Goal: Information Seeking & Learning: Learn about a topic

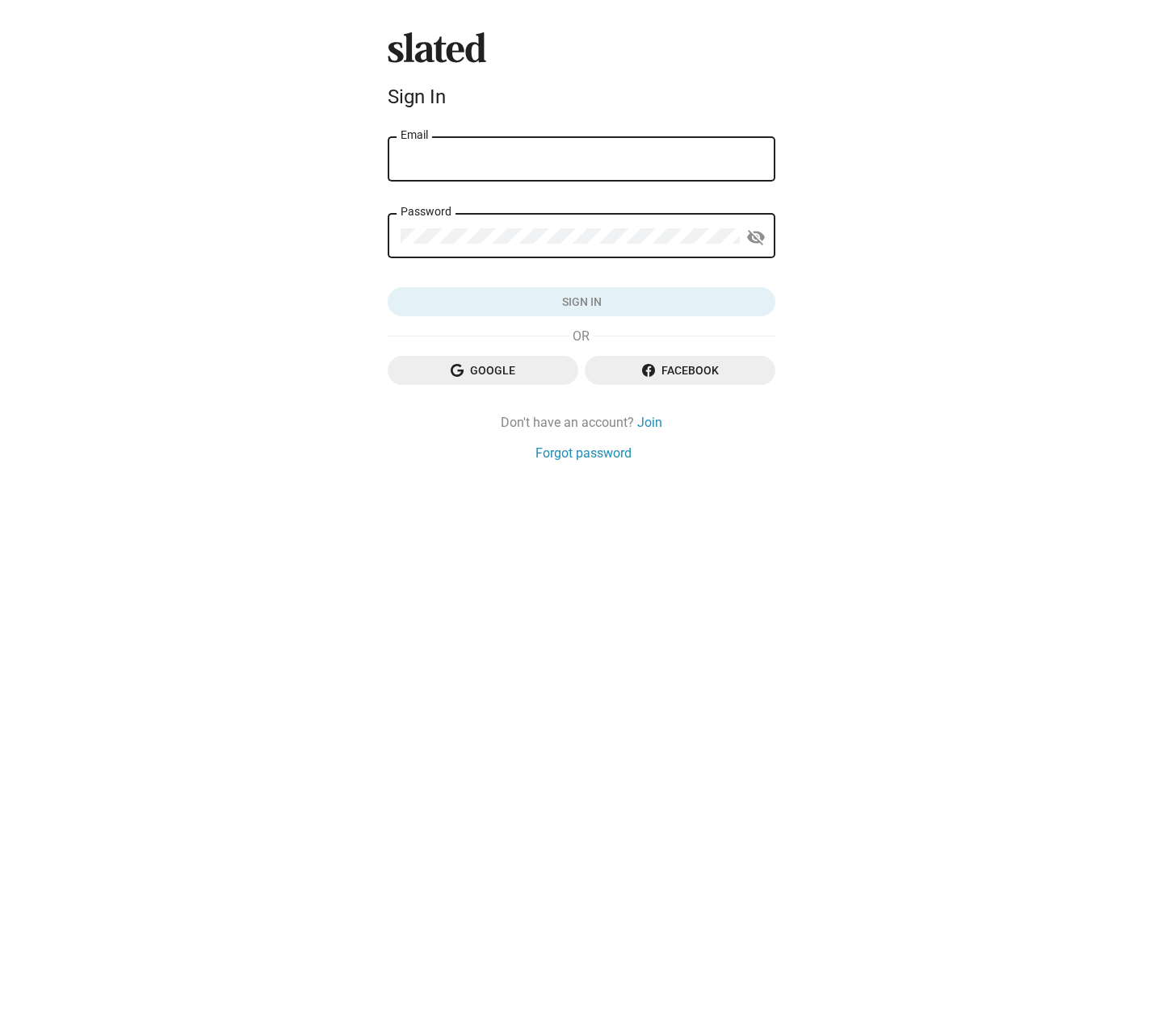
type input "mike@seekcerda.com"
click at [581, 301] on button "Sign in" at bounding box center [581, 302] width 388 height 29
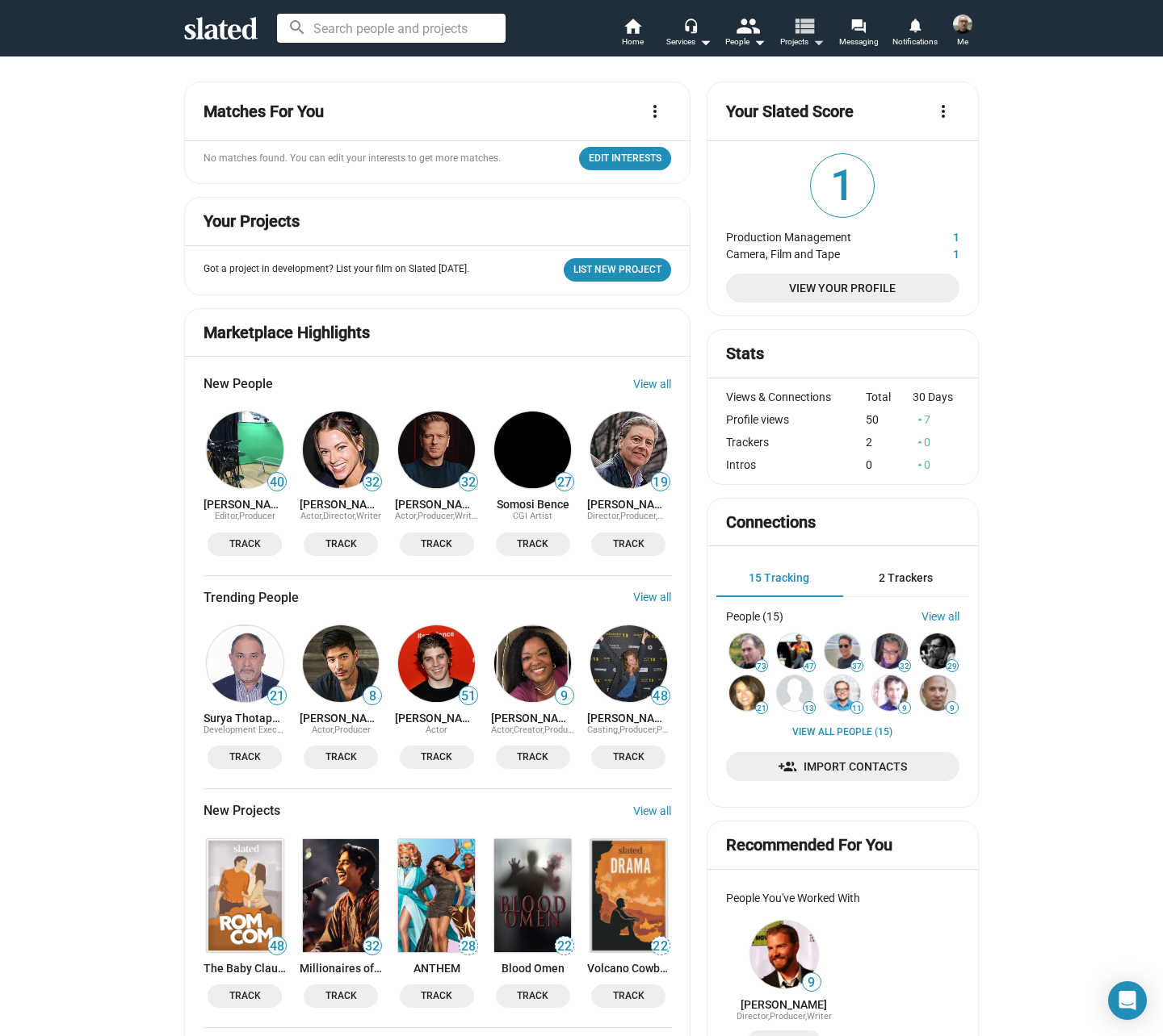
click at [806, 40] on span "Projects arrow_drop_down" at bounding box center [801, 42] width 44 height 19
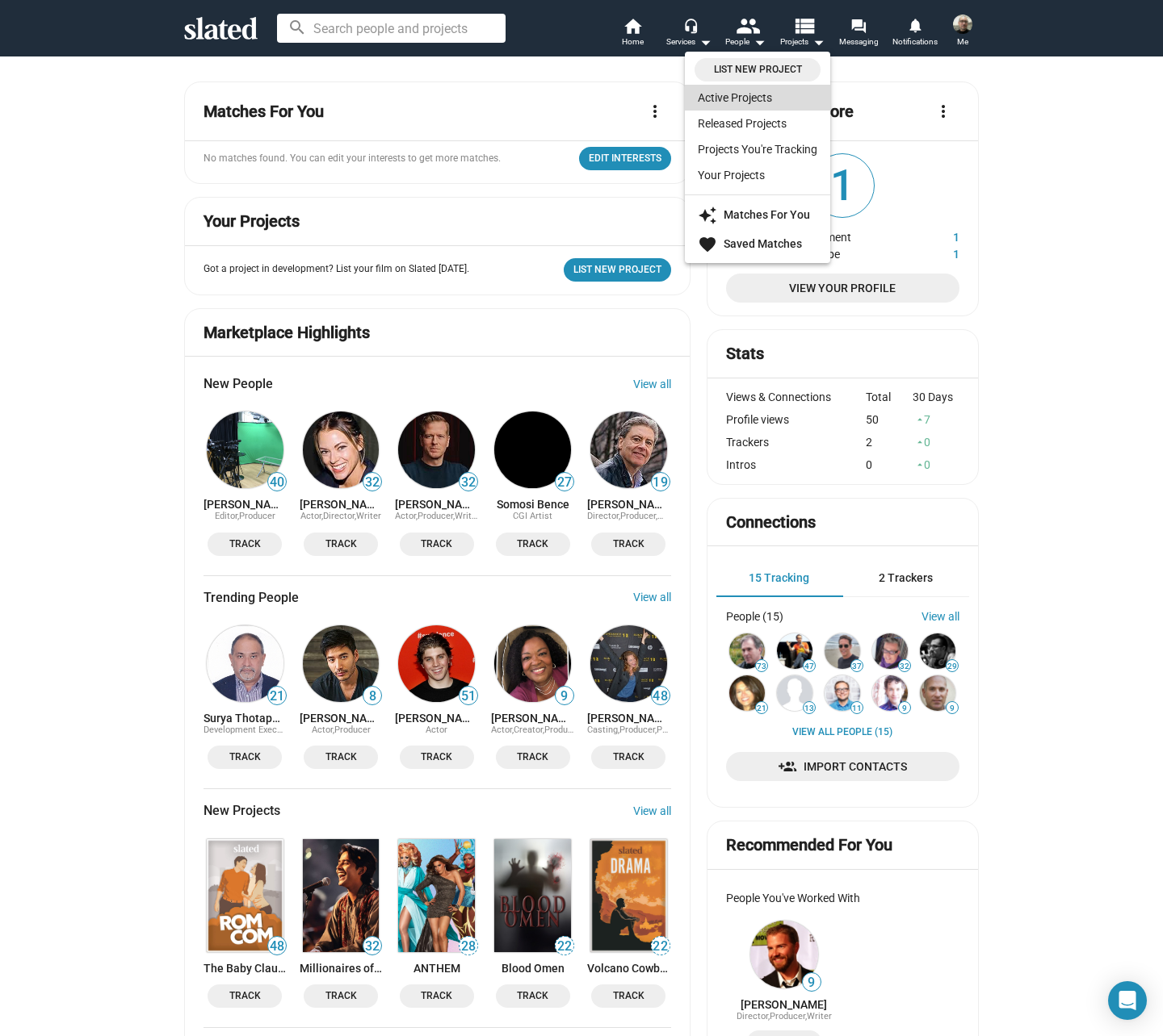
click at [751, 99] on link "Active Projects" at bounding box center [757, 98] width 146 height 26
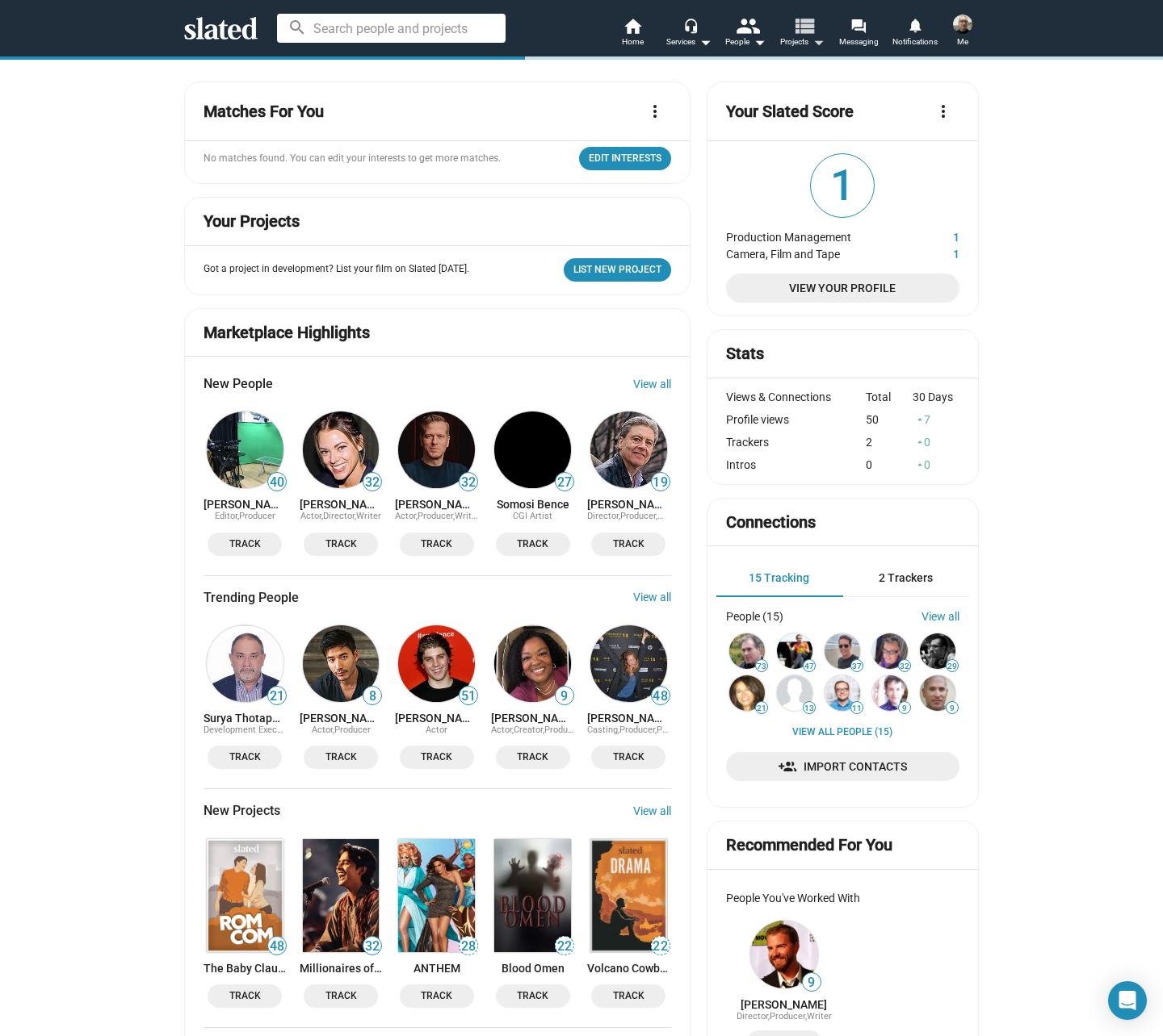
click at [807, 26] on mat-icon "view_list" at bounding box center [803, 25] width 23 height 23
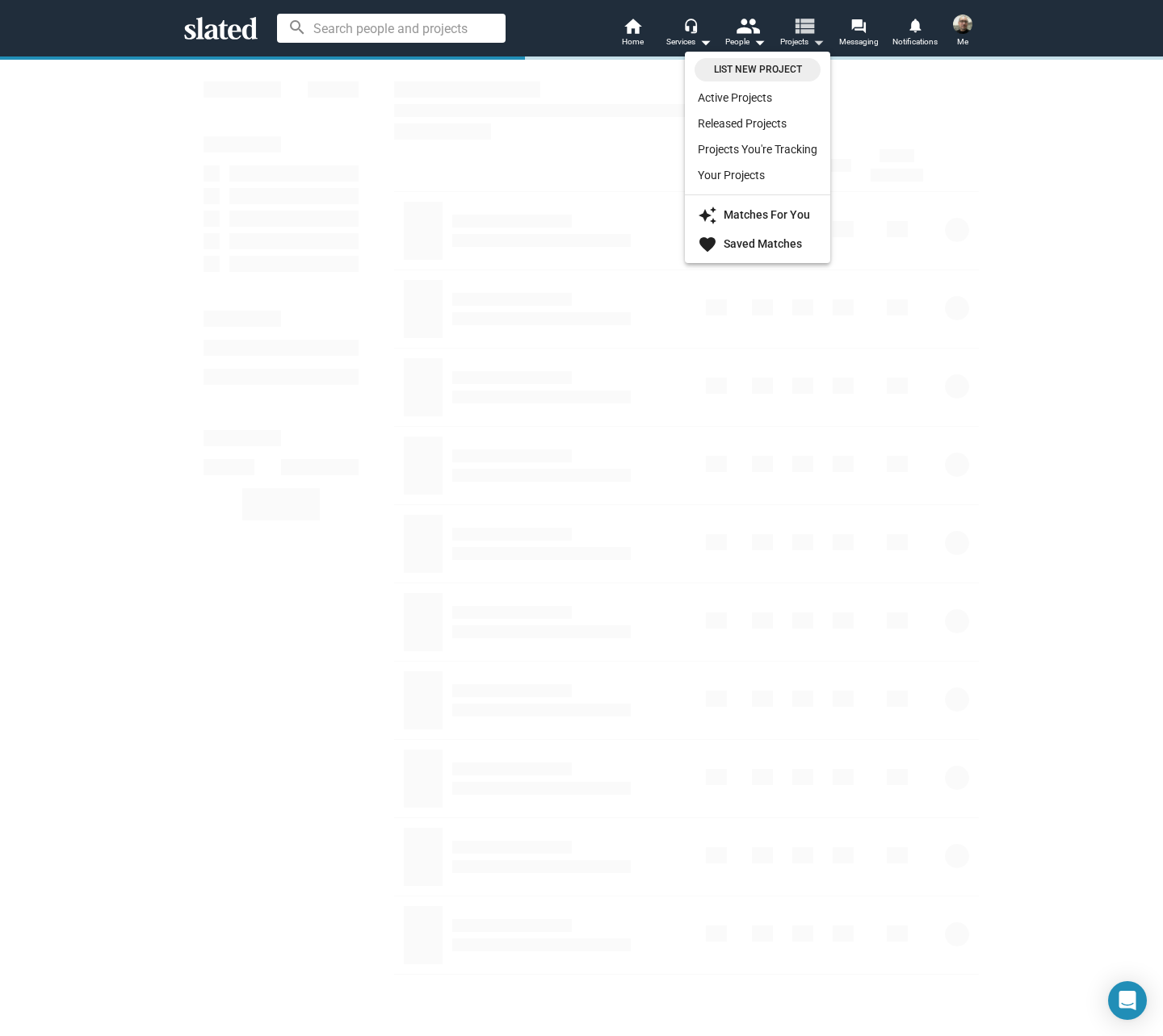
click at [807, 26] on div at bounding box center [581, 518] width 1163 height 1036
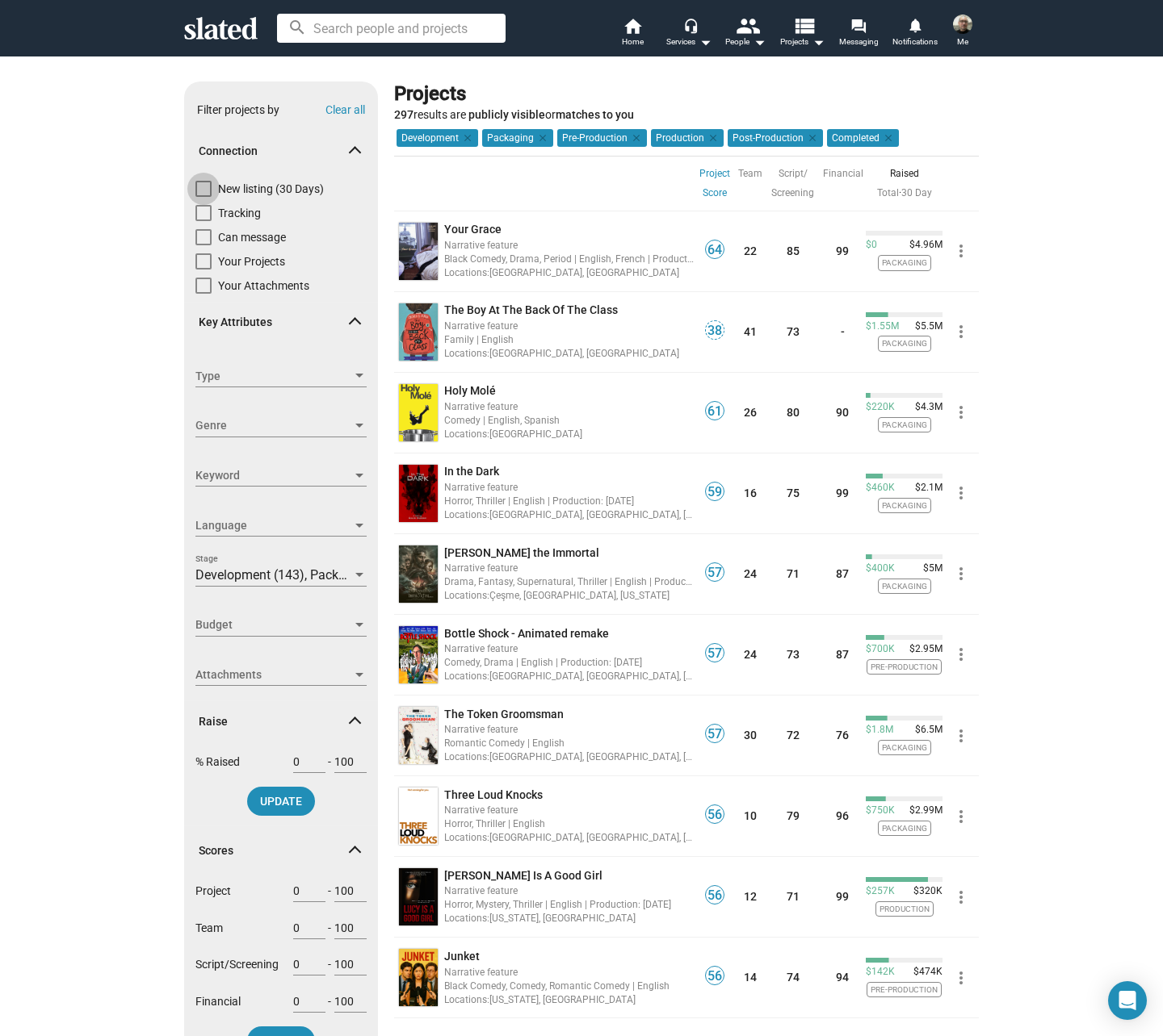
click at [199, 184] on span at bounding box center [203, 189] width 16 height 16
click at [203, 197] on input "New listing (30 Days)" at bounding box center [203, 197] width 1 height 1
checkbox input "true"
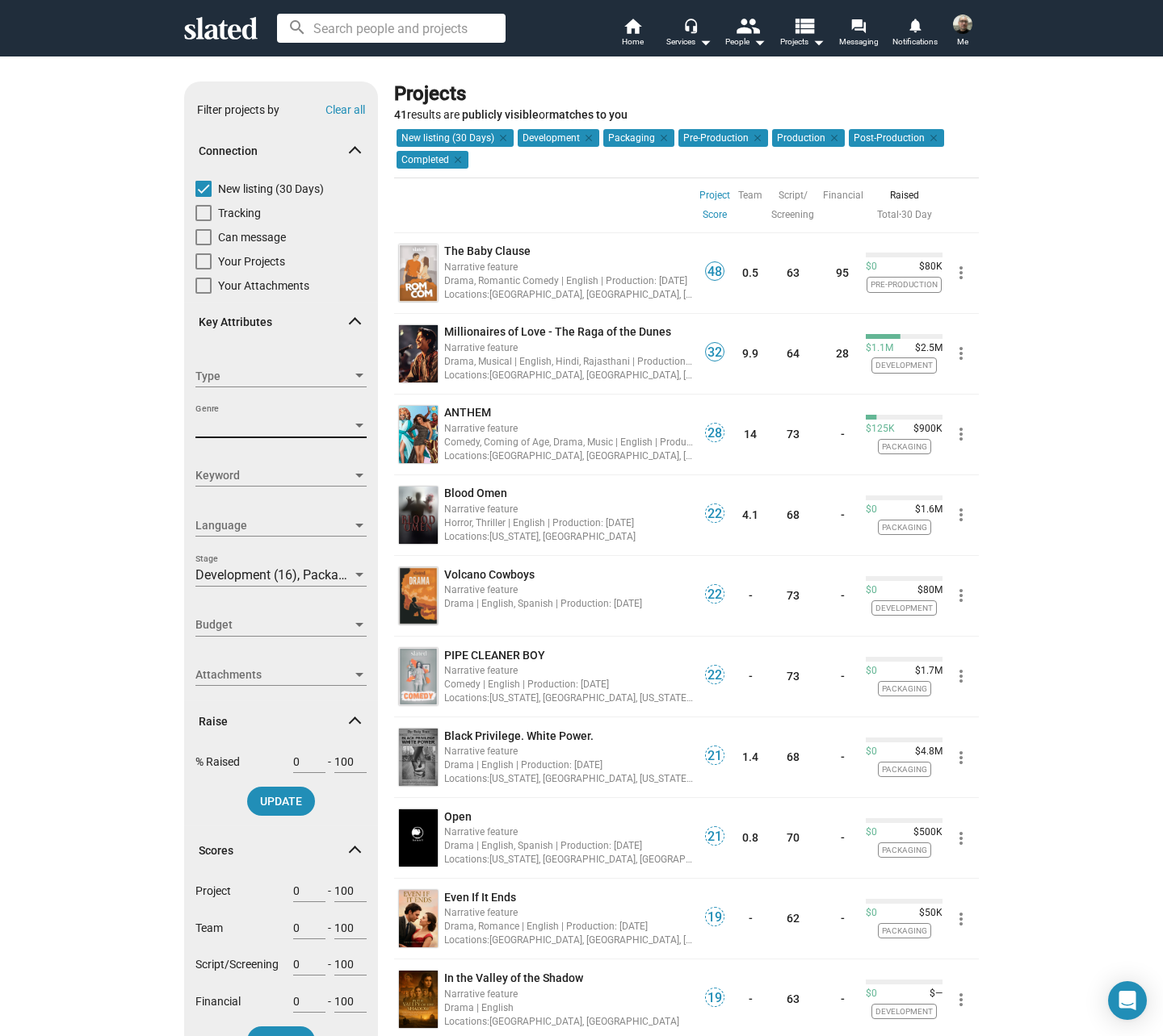
click at [264, 417] on span "Genre" at bounding box center [273, 426] width 157 height 17
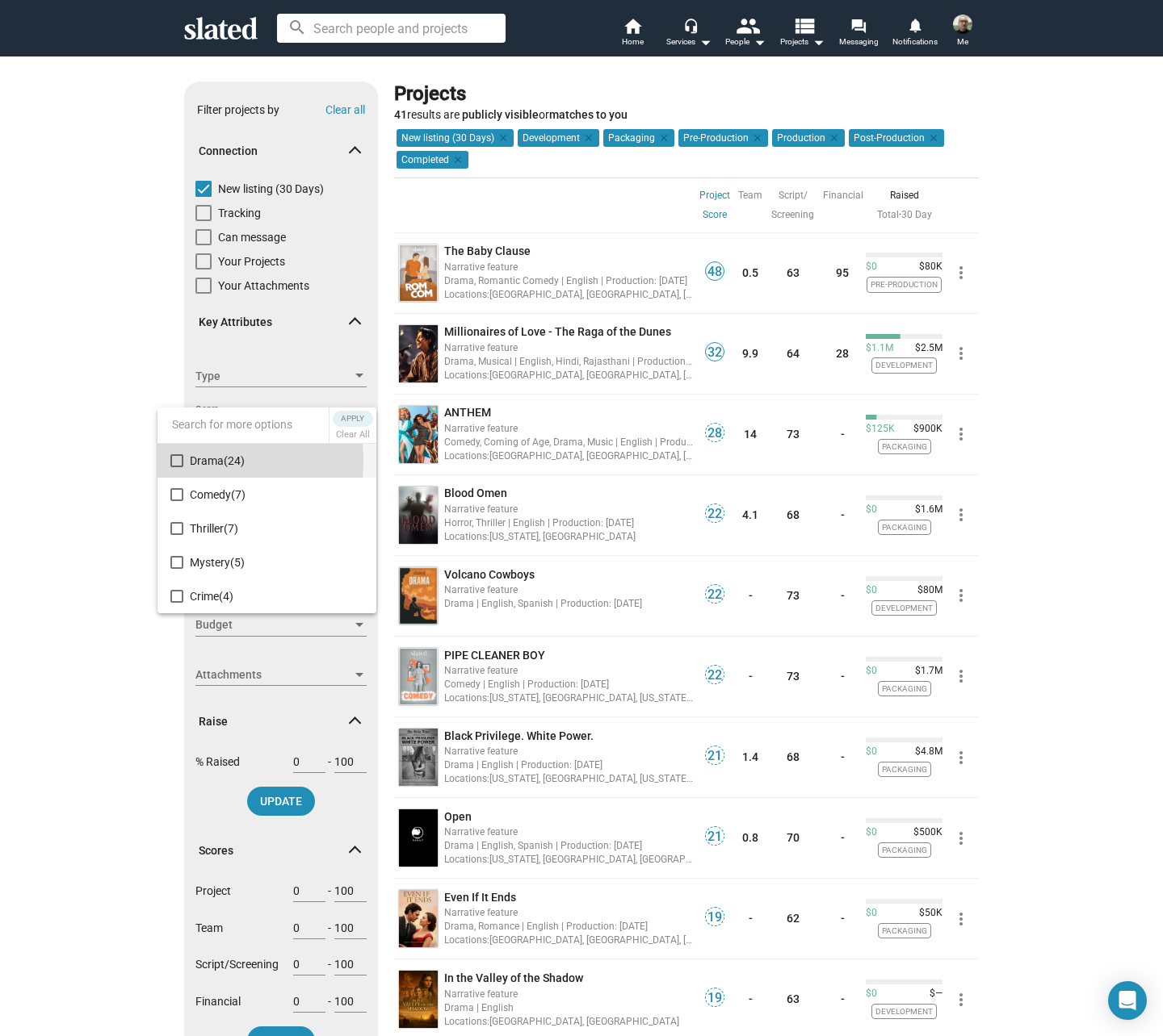
click at [175, 461] on mat-pseudo-checkbox at bounding box center [176, 460] width 13 height 13
click at [172, 525] on mat-pseudo-checkbox at bounding box center [176, 528] width 13 height 13
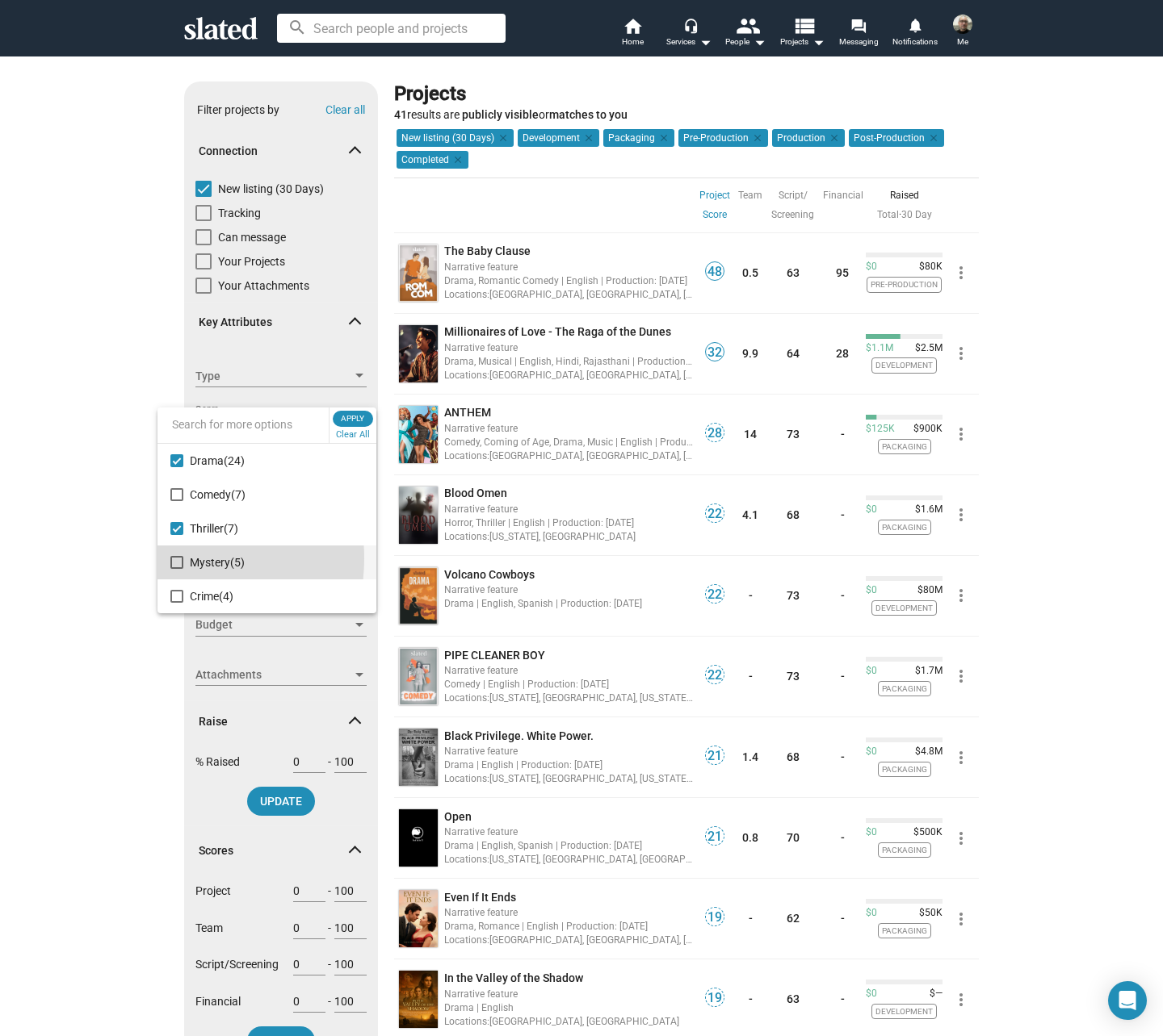
click at [174, 558] on mat-pseudo-checkbox at bounding box center [176, 562] width 13 height 13
drag, startPoint x: 173, startPoint y: 596, endPoint x: 184, endPoint y: 583, distance: 17.0
click at [173, 594] on mat-pseudo-checkbox at bounding box center [176, 596] width 13 height 13
click at [177, 553] on mat-pseudo-checkbox at bounding box center [176, 551] width 13 height 13
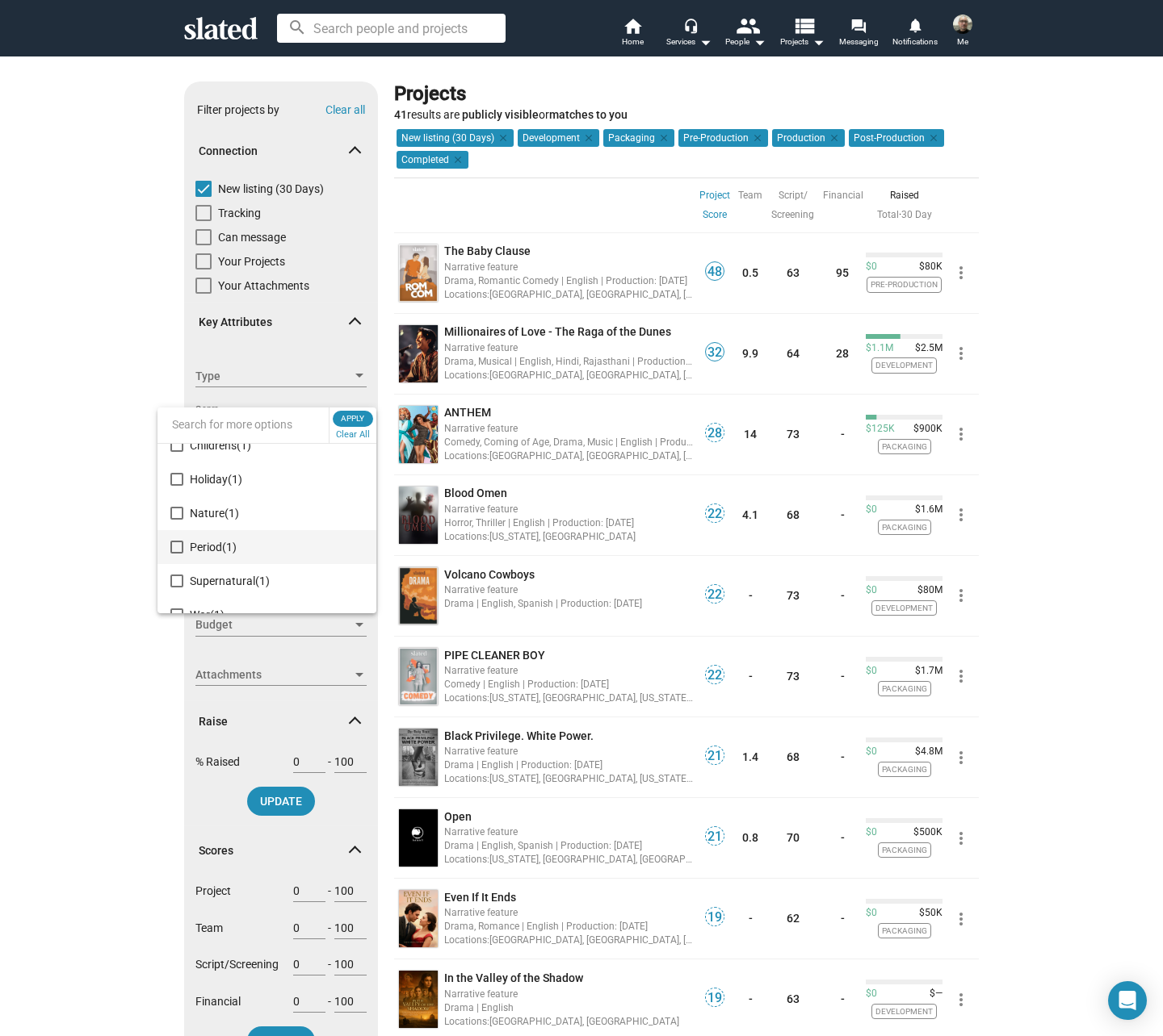
scroll to position [644, 0]
click at [179, 526] on mat-pseudo-checkbox at bounding box center [176, 528] width 13 height 13
click at [354, 423] on span "Apply" at bounding box center [353, 419] width 29 height 16
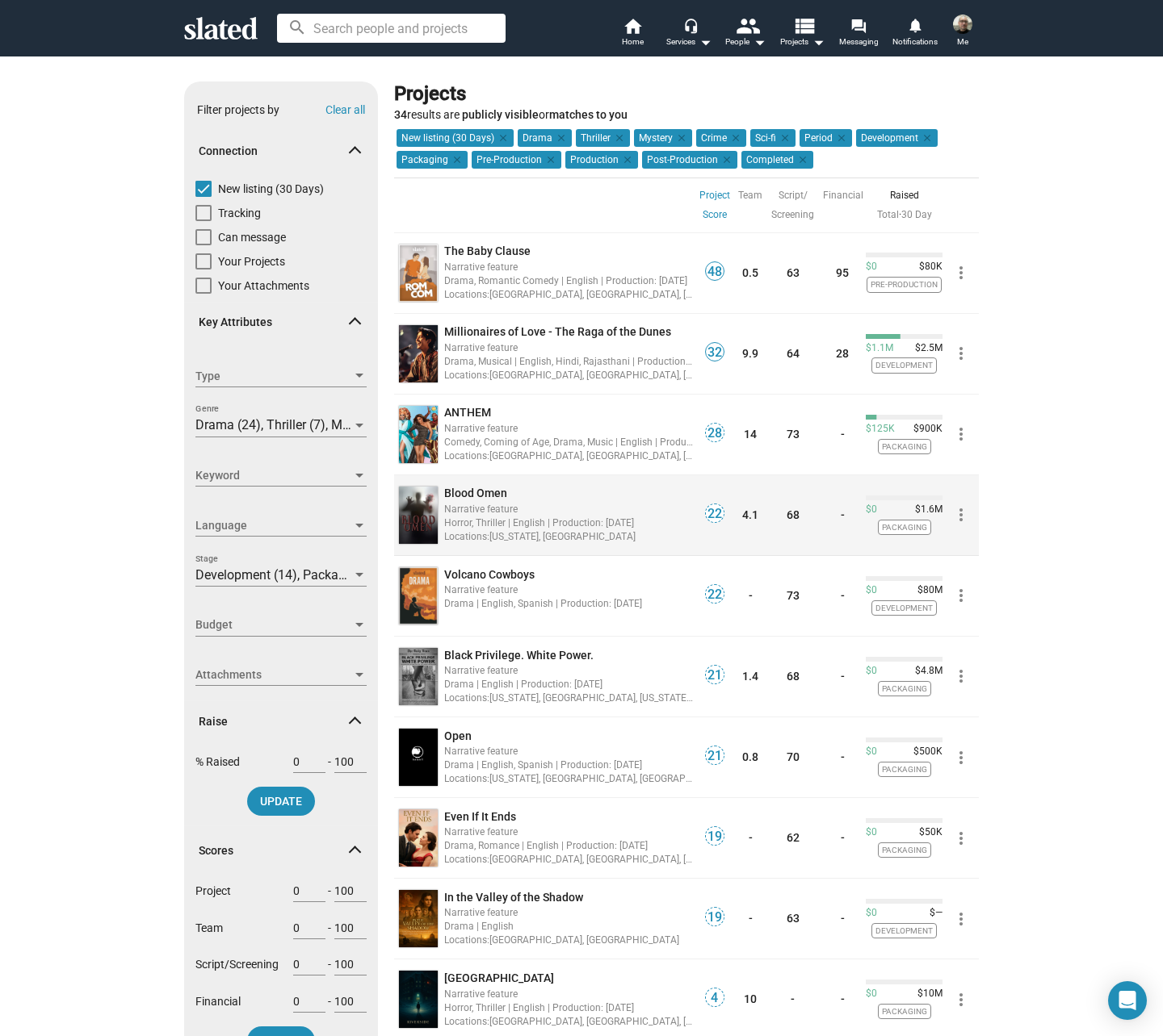
click at [415, 502] on img at bounding box center [418, 515] width 39 height 57
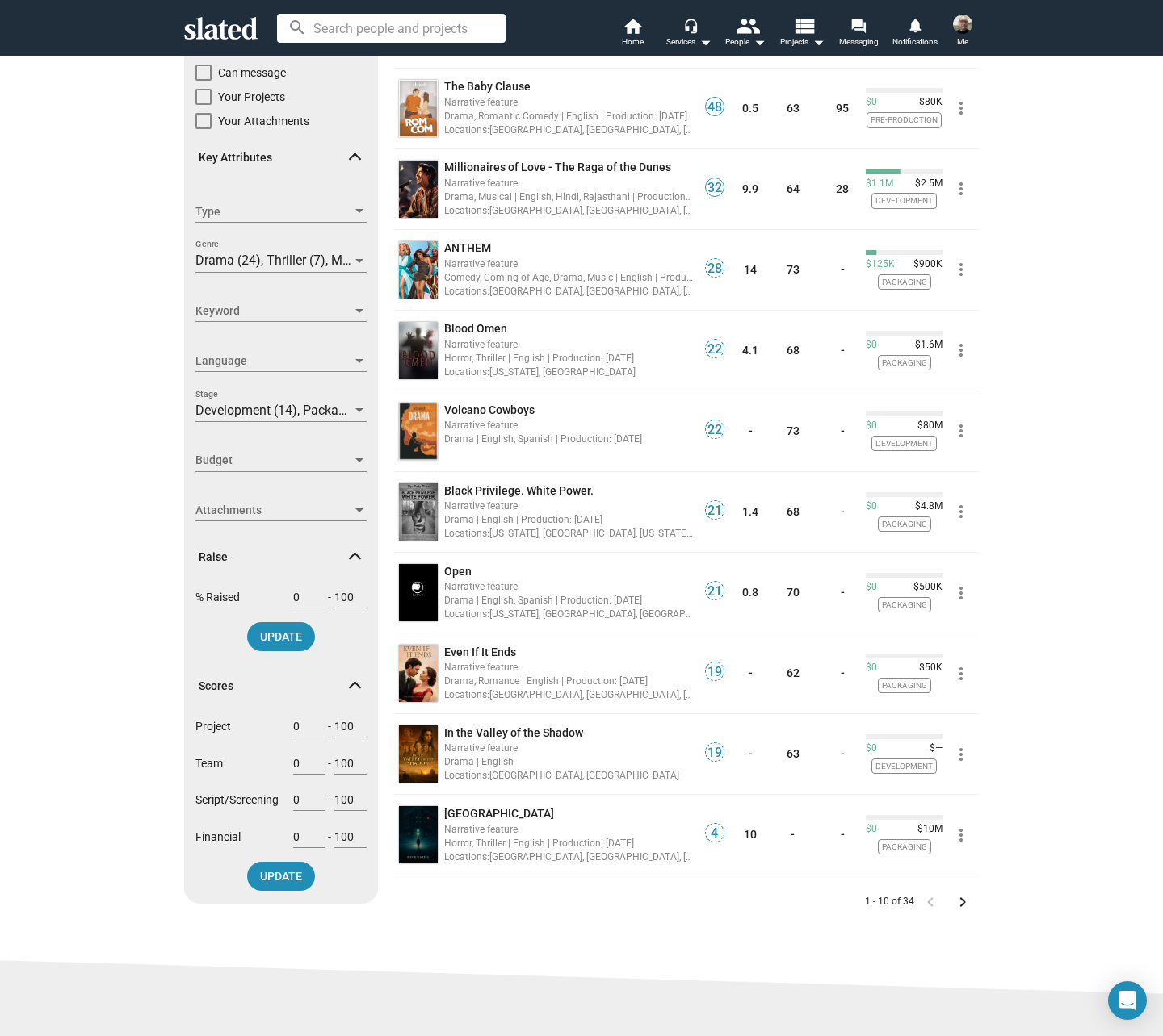
scroll to position [258, 0]
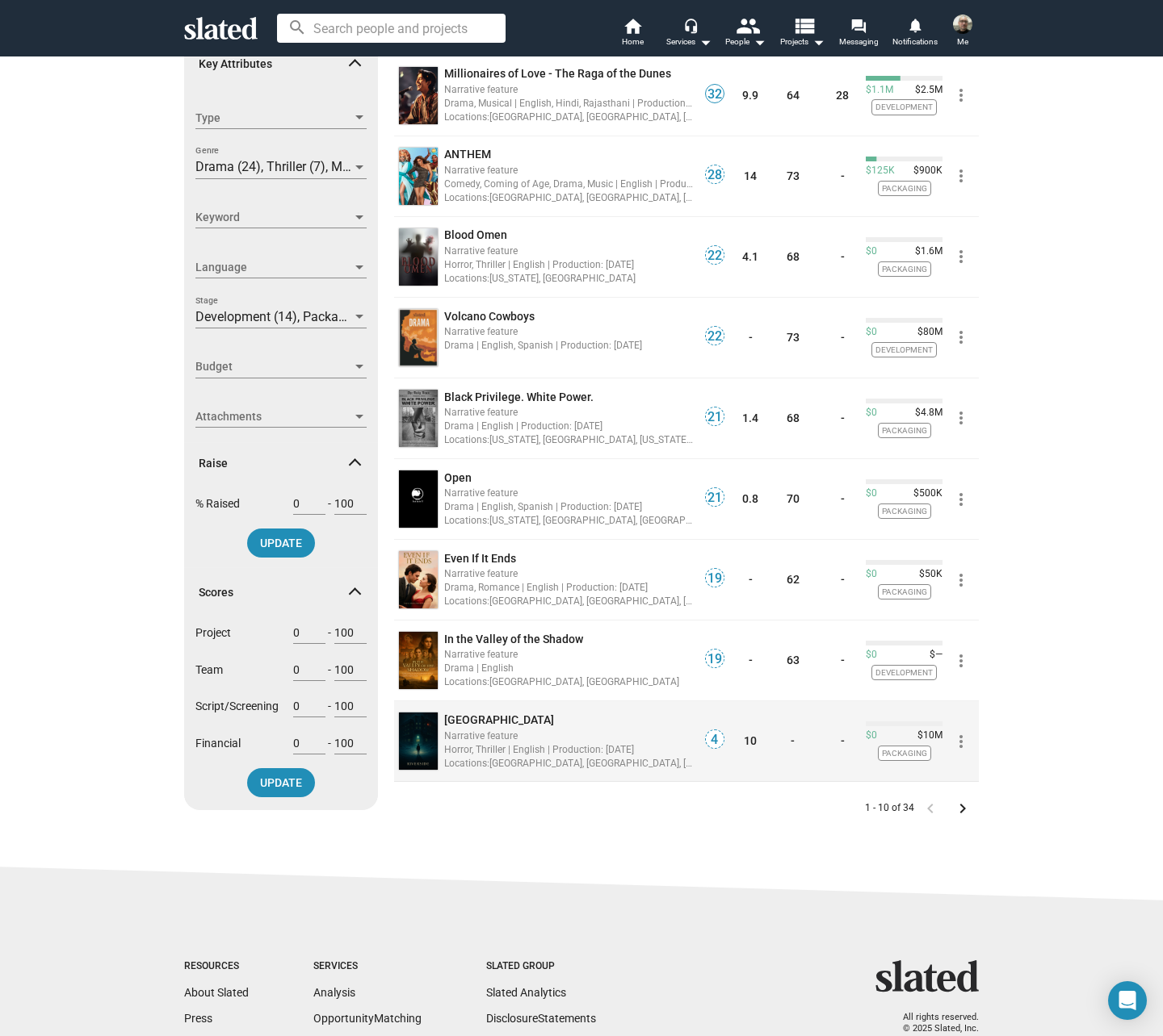
click at [421, 741] on img at bounding box center [418, 741] width 39 height 57
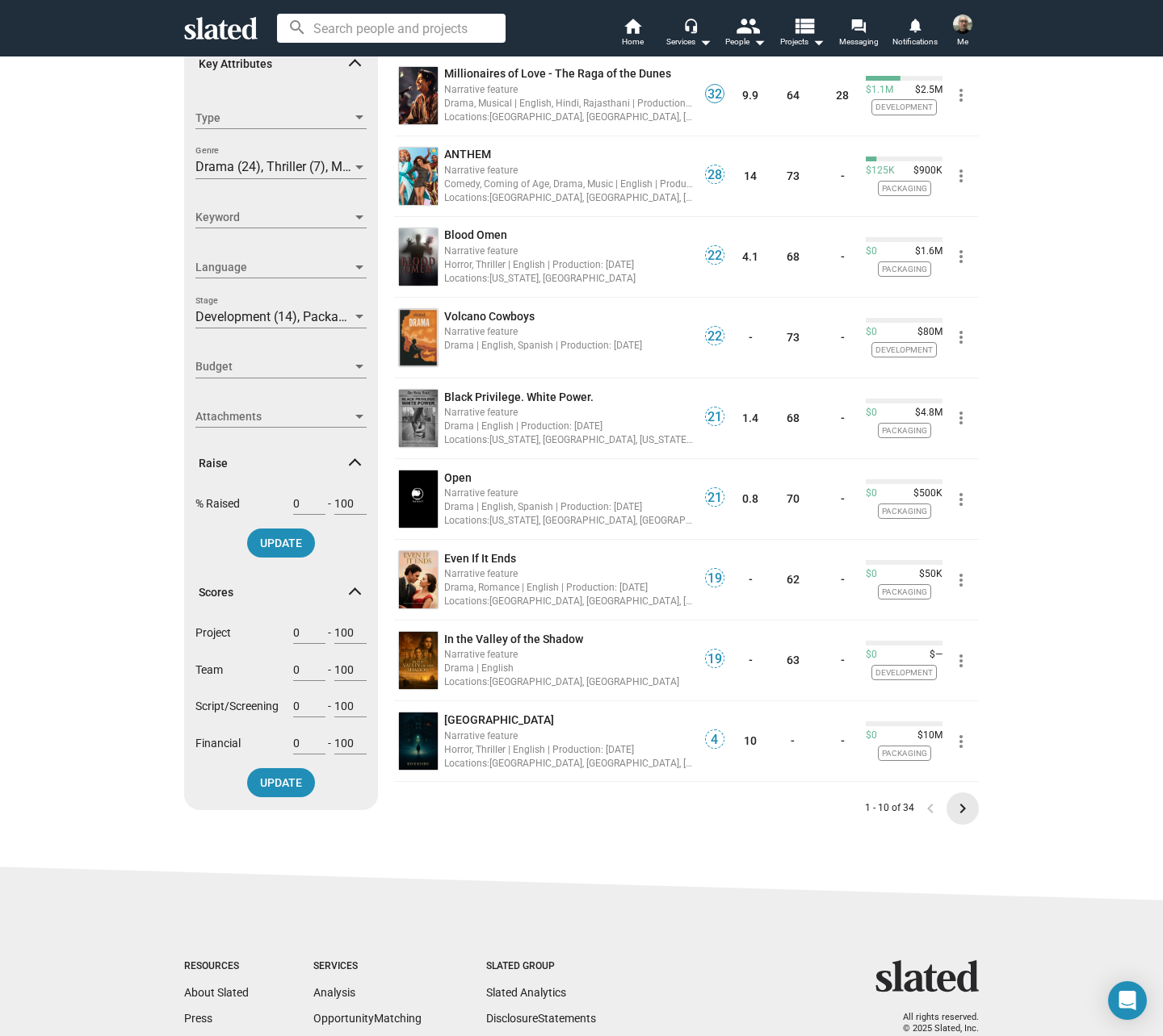
click at [956, 810] on mat-icon "keyboard_arrow_right" at bounding box center [963, 809] width 19 height 19
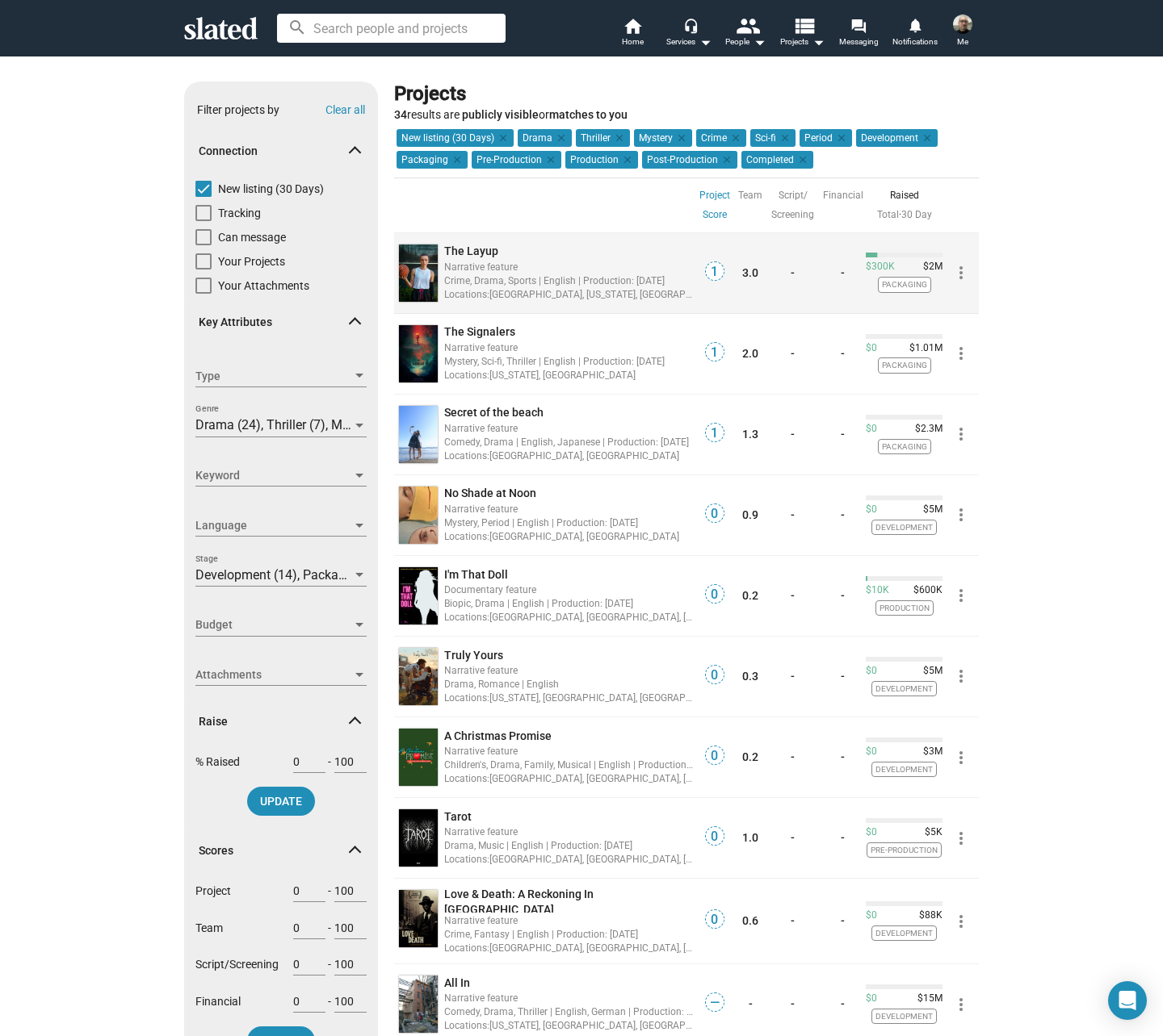
click at [411, 261] on img at bounding box center [418, 273] width 39 height 57
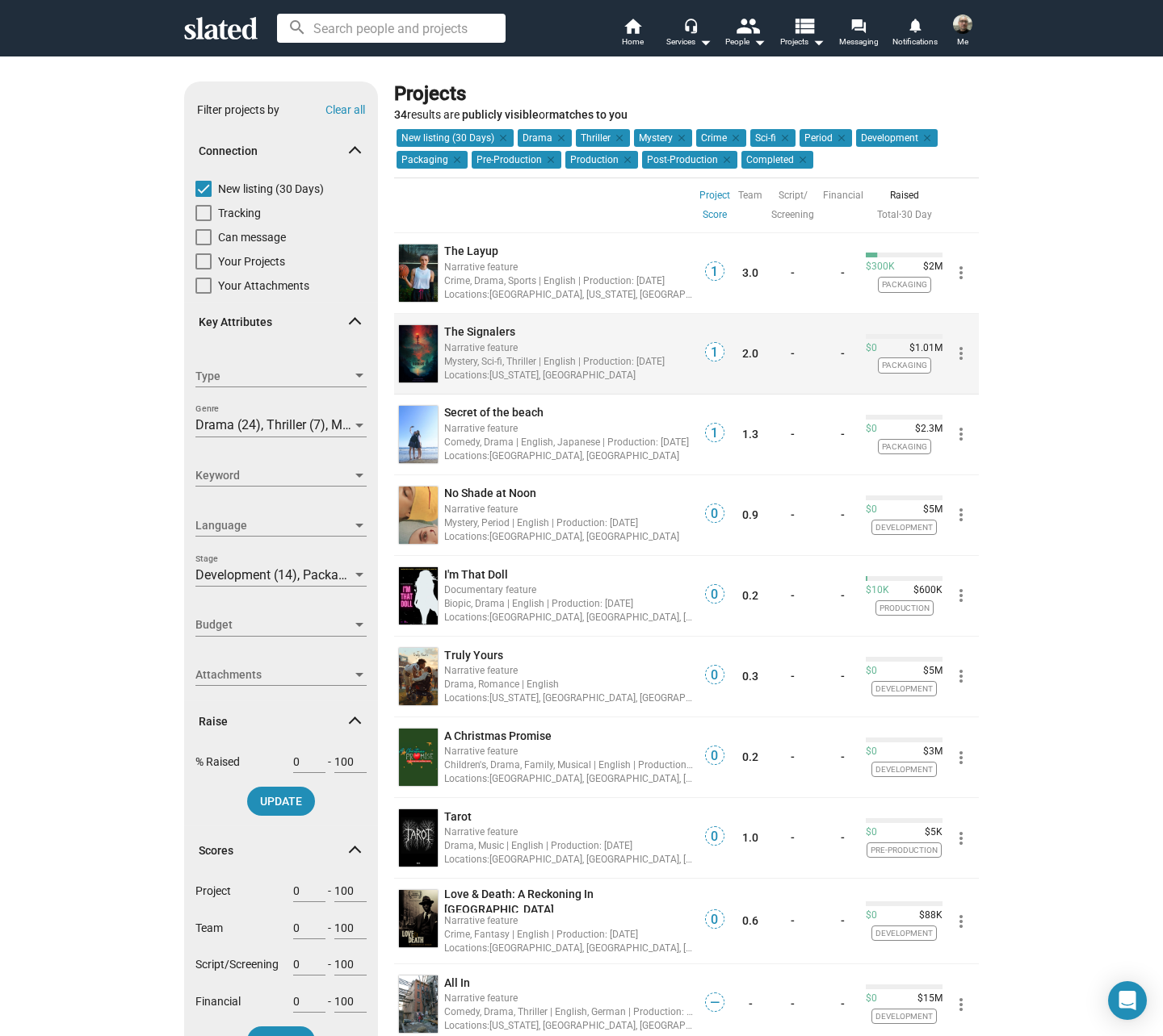
click at [402, 373] on img at bounding box center [418, 354] width 39 height 57
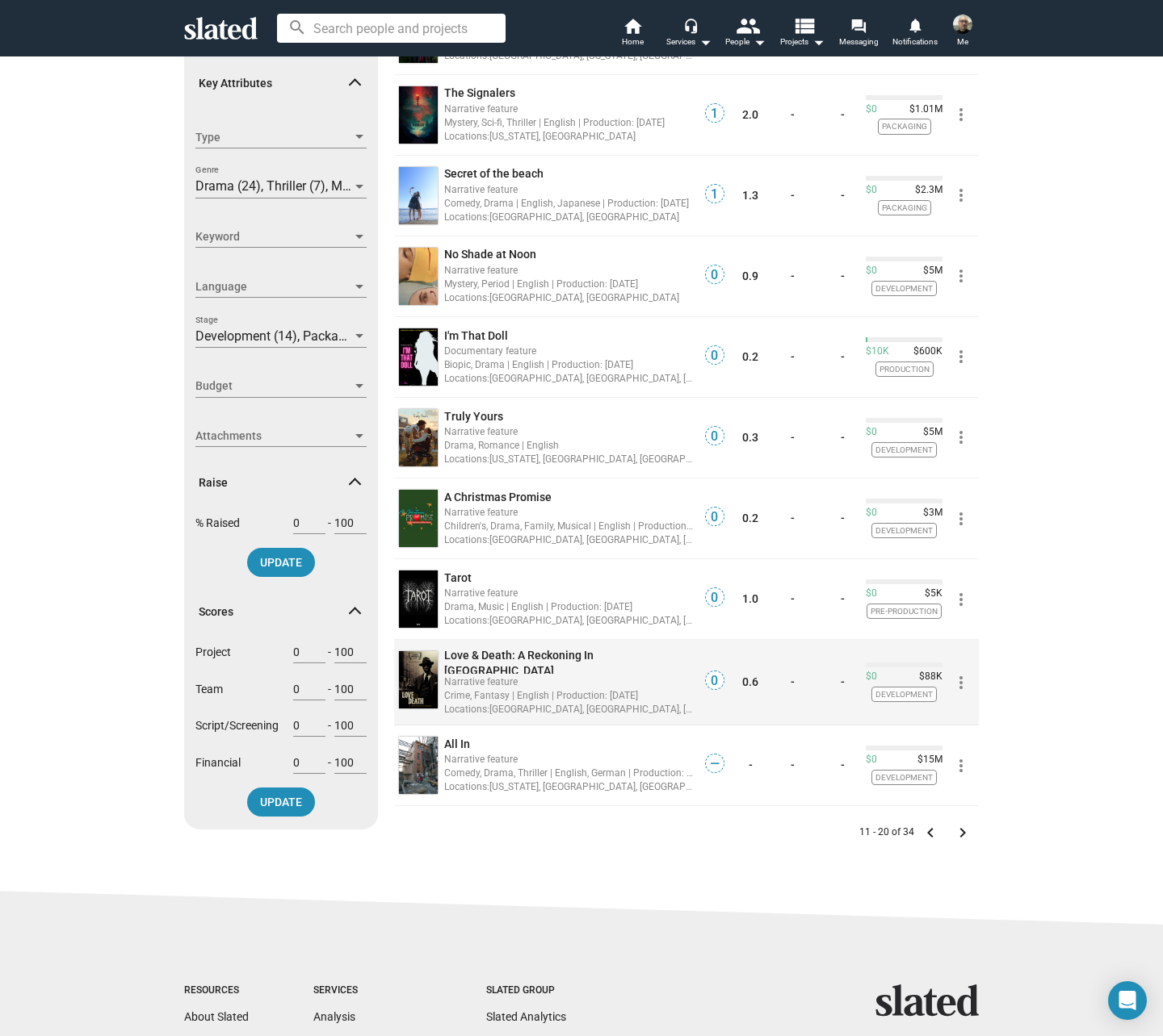
scroll to position [292, 0]
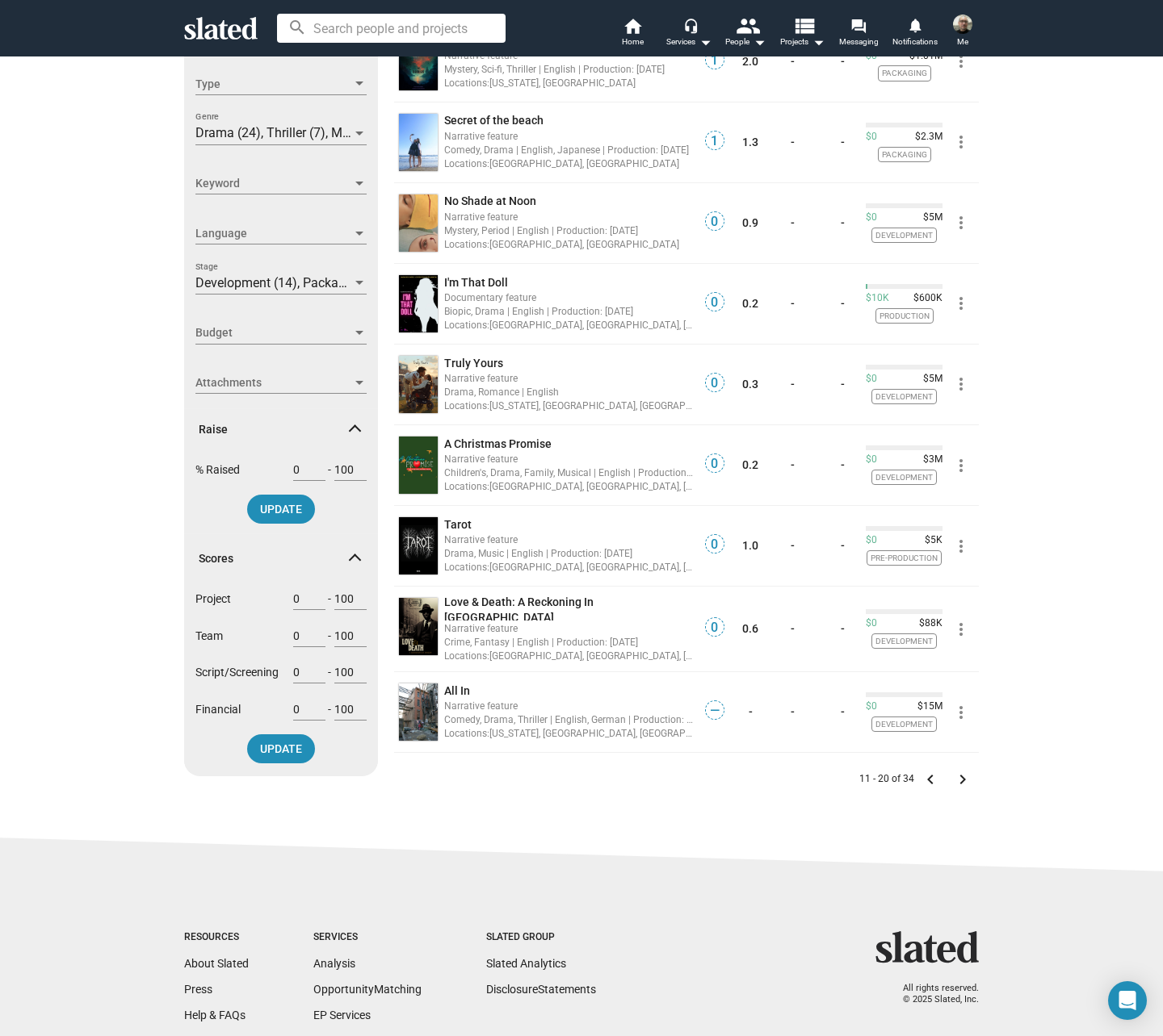
click at [956, 776] on mat-icon "keyboard_arrow_right" at bounding box center [963, 779] width 19 height 19
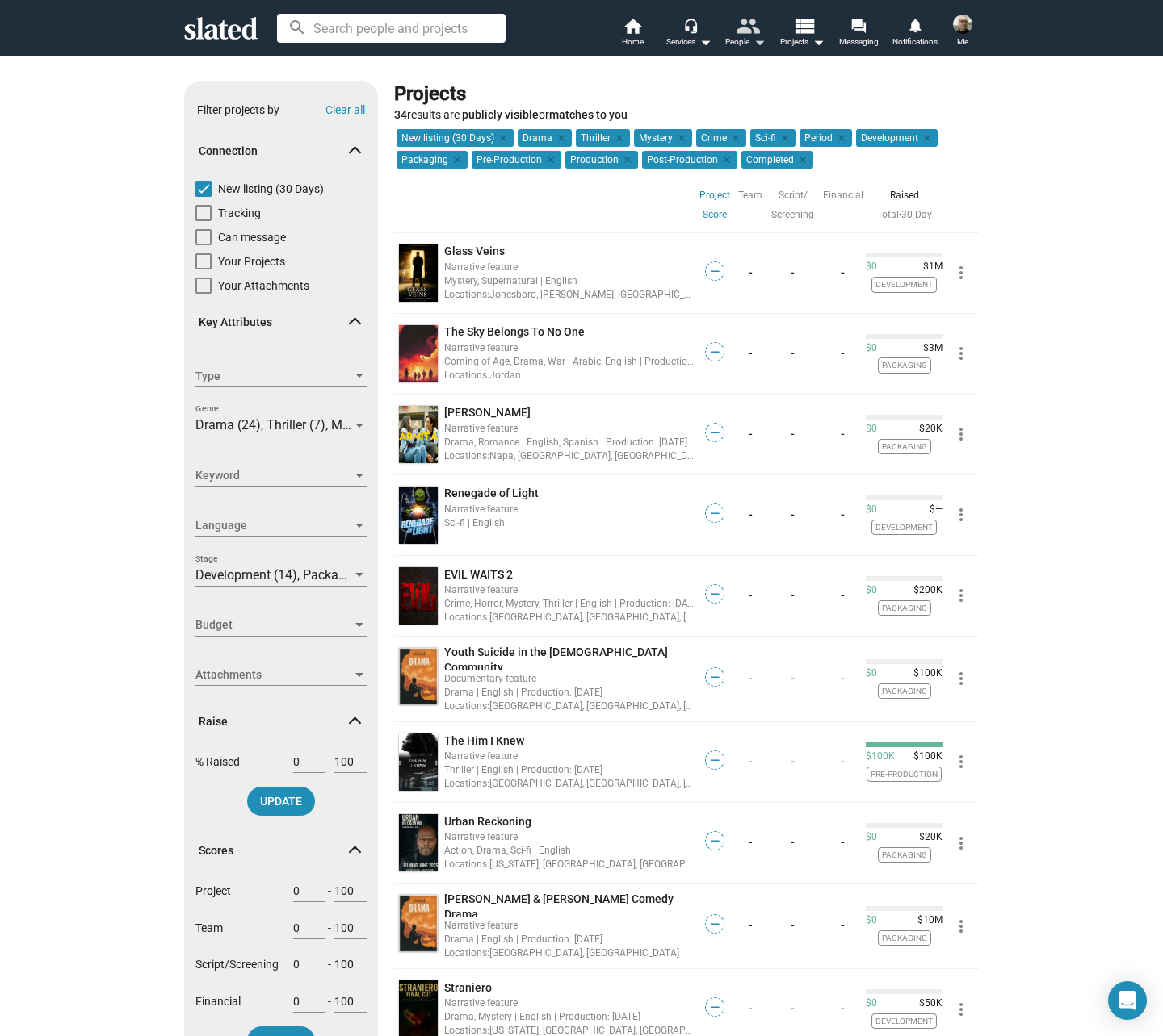
click at [755, 33] on mat-icon "people" at bounding box center [747, 25] width 23 height 23
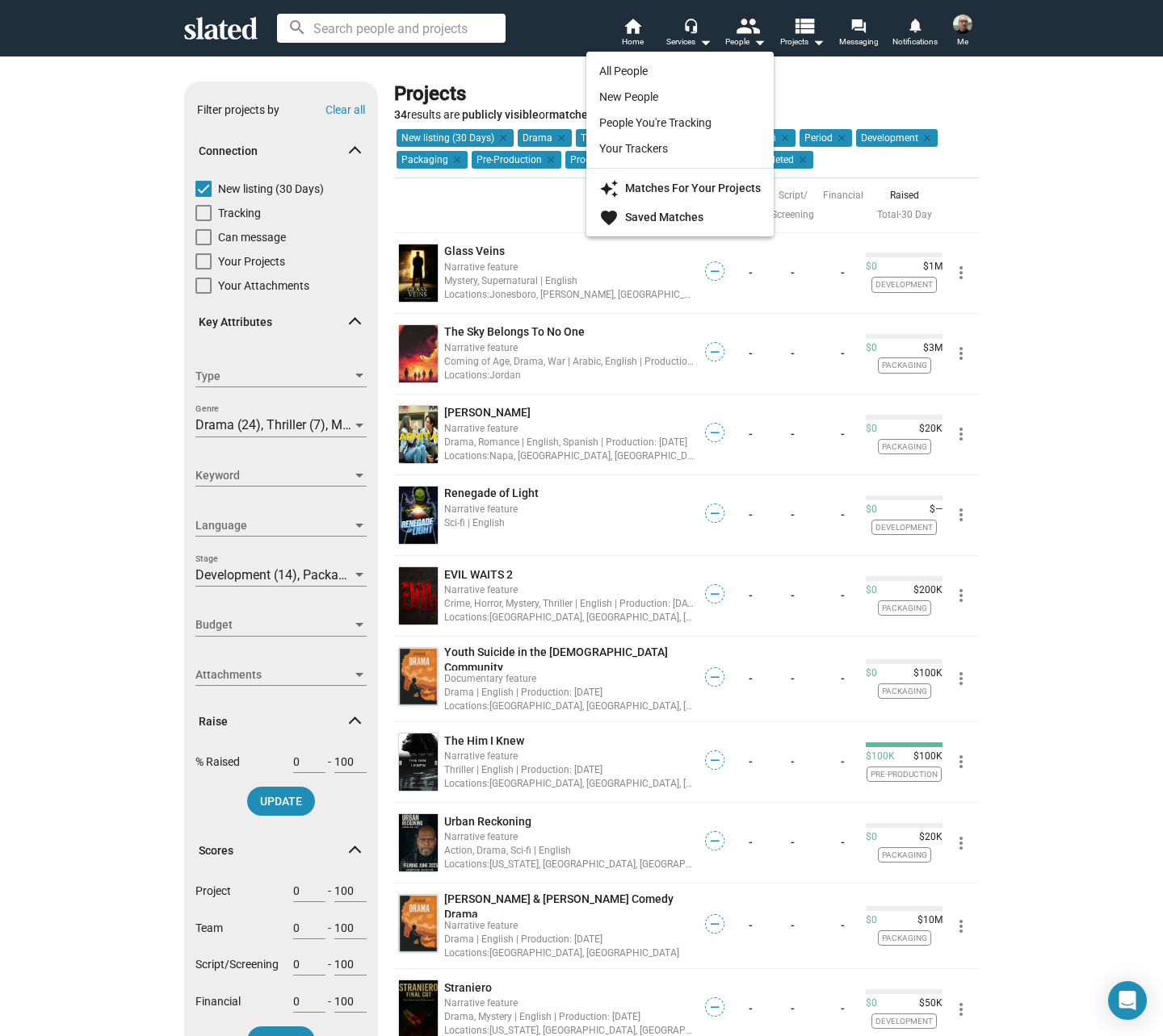
click at [805, 33] on div at bounding box center [581, 518] width 1163 height 1036
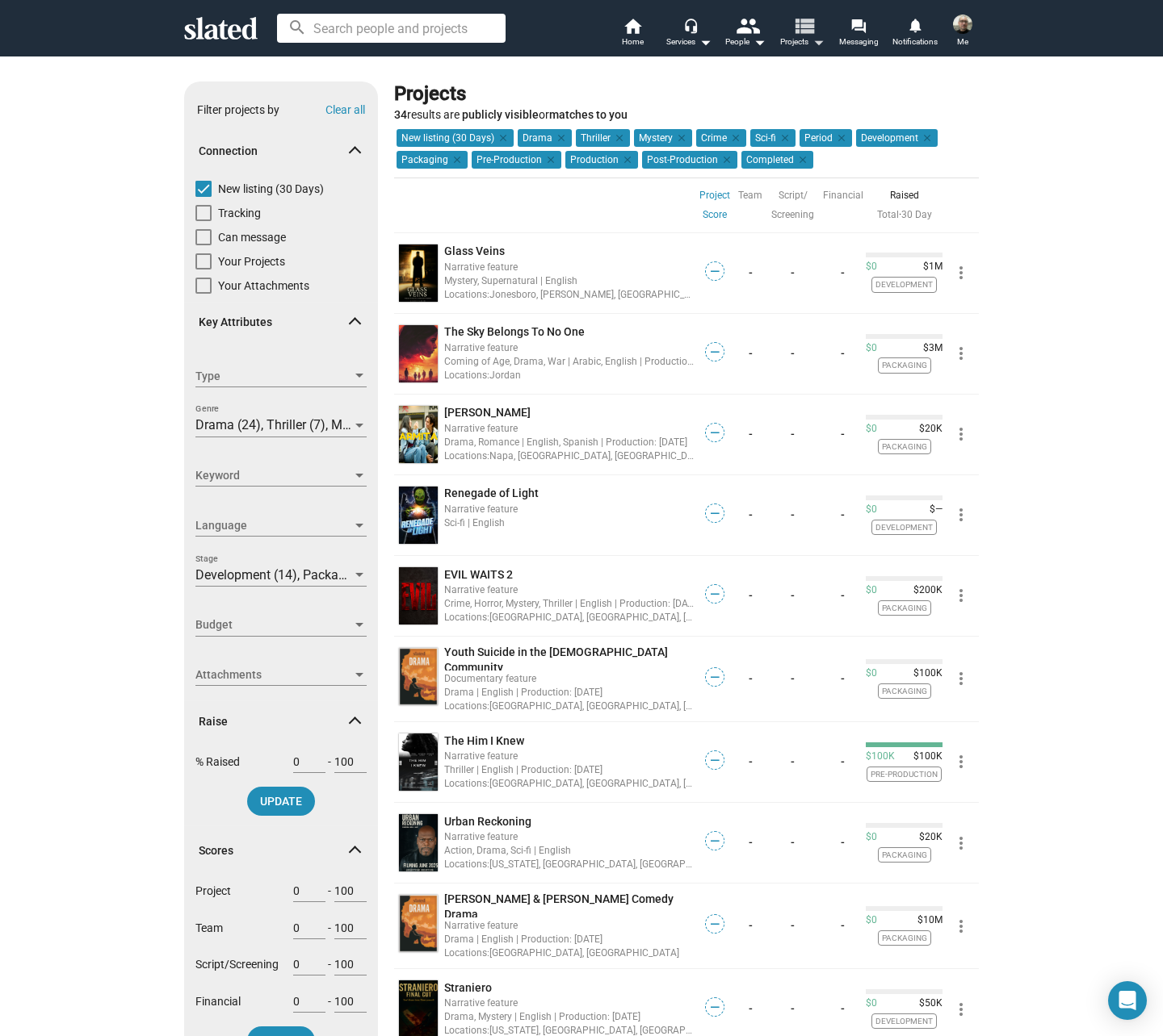
click at [805, 33] on mat-icon "view_list" at bounding box center [803, 25] width 23 height 23
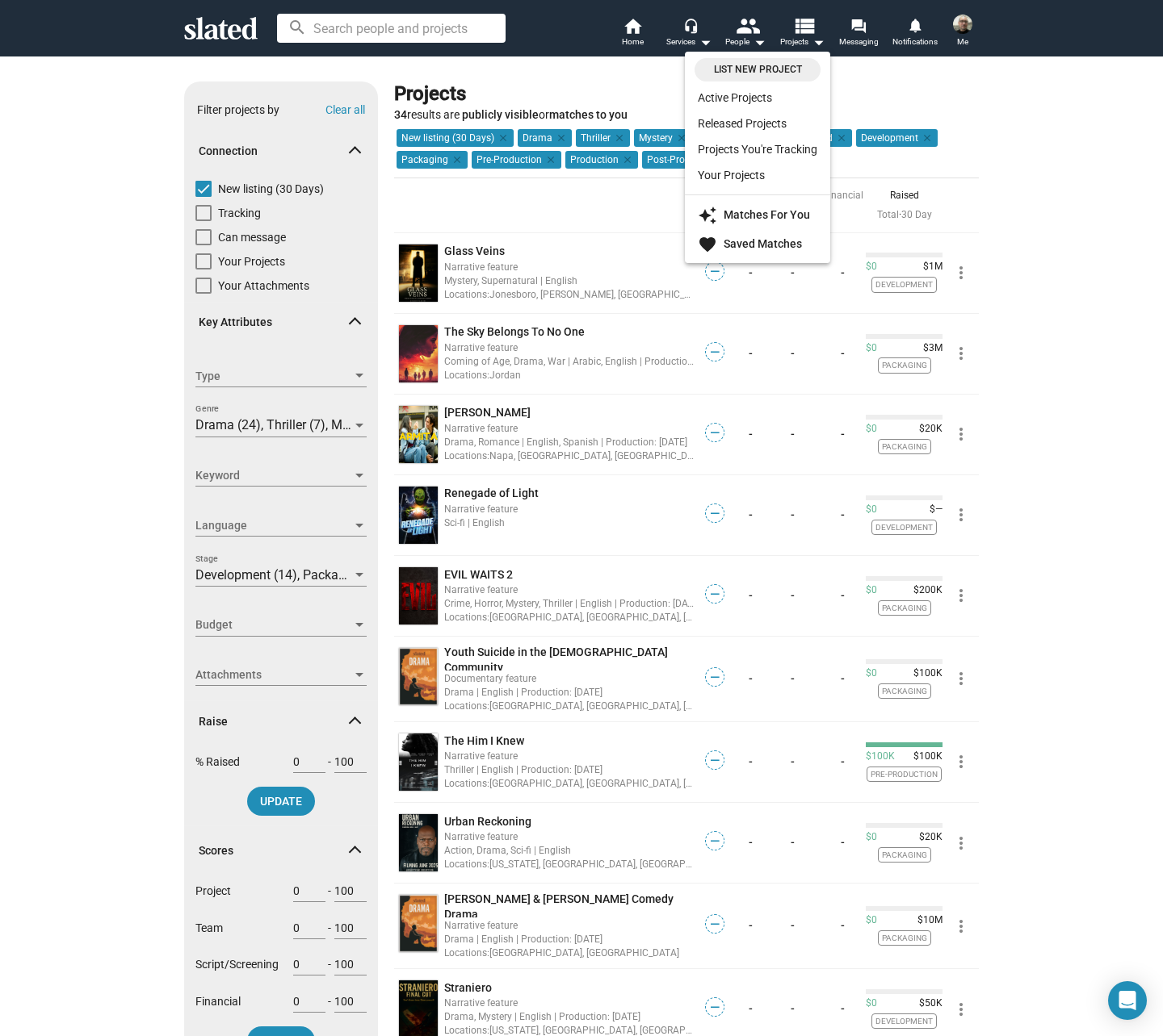
click at [231, 18] on div at bounding box center [581, 518] width 1163 height 1036
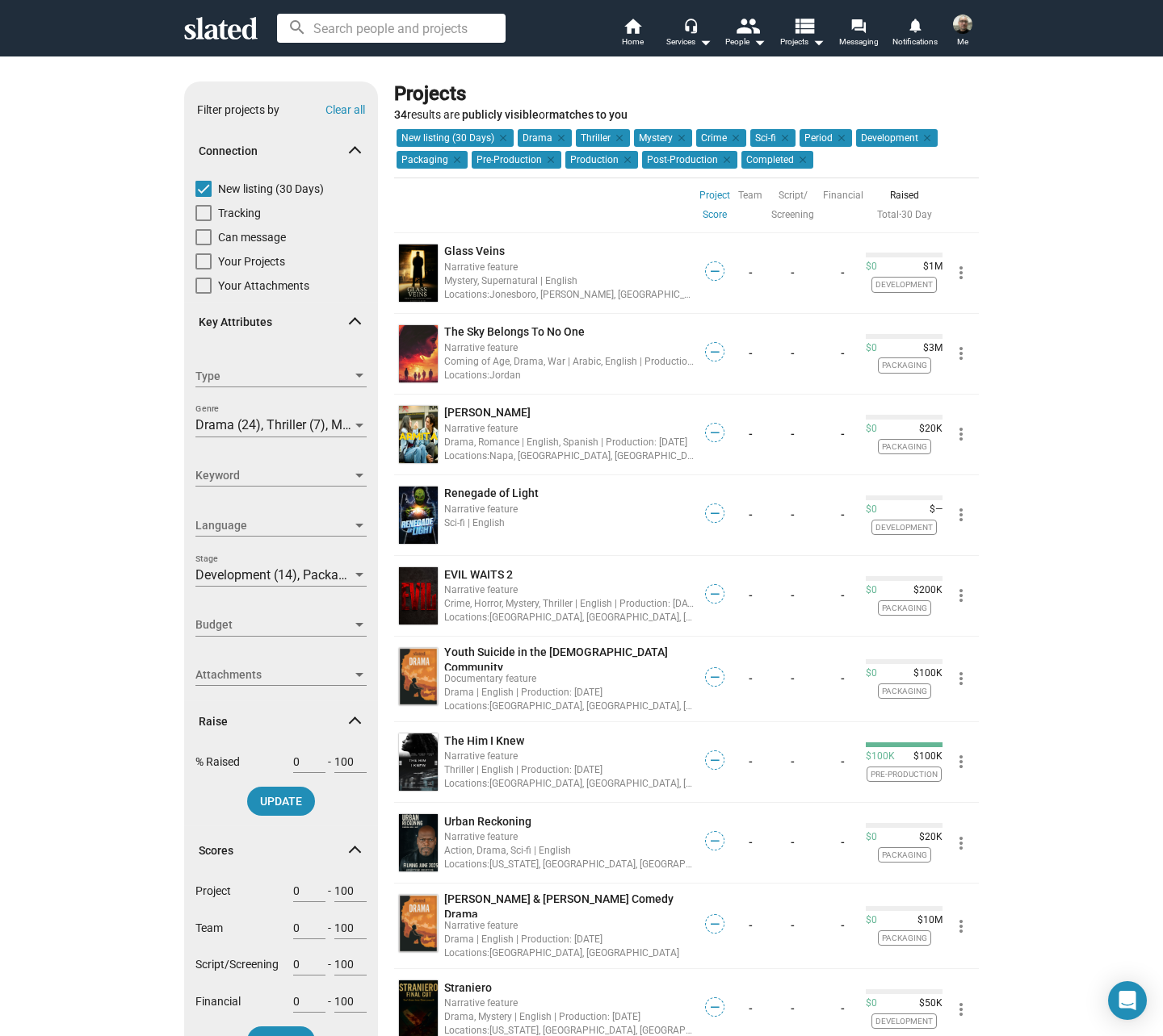
click at [232, 23] on icon at bounding box center [220, 29] width 74 height 23
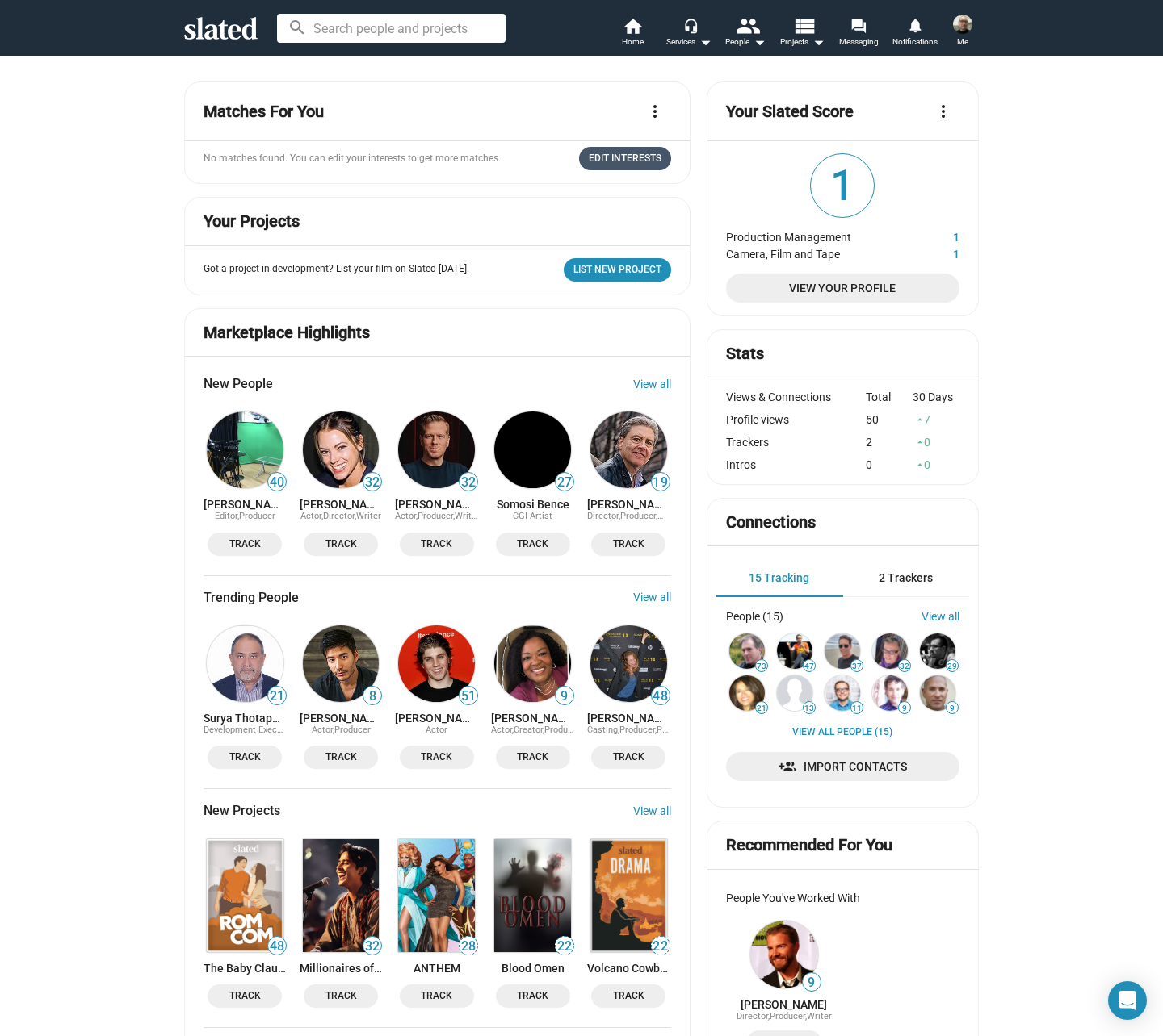
click at [606, 160] on span "Edit Interests" at bounding box center [625, 159] width 73 height 17
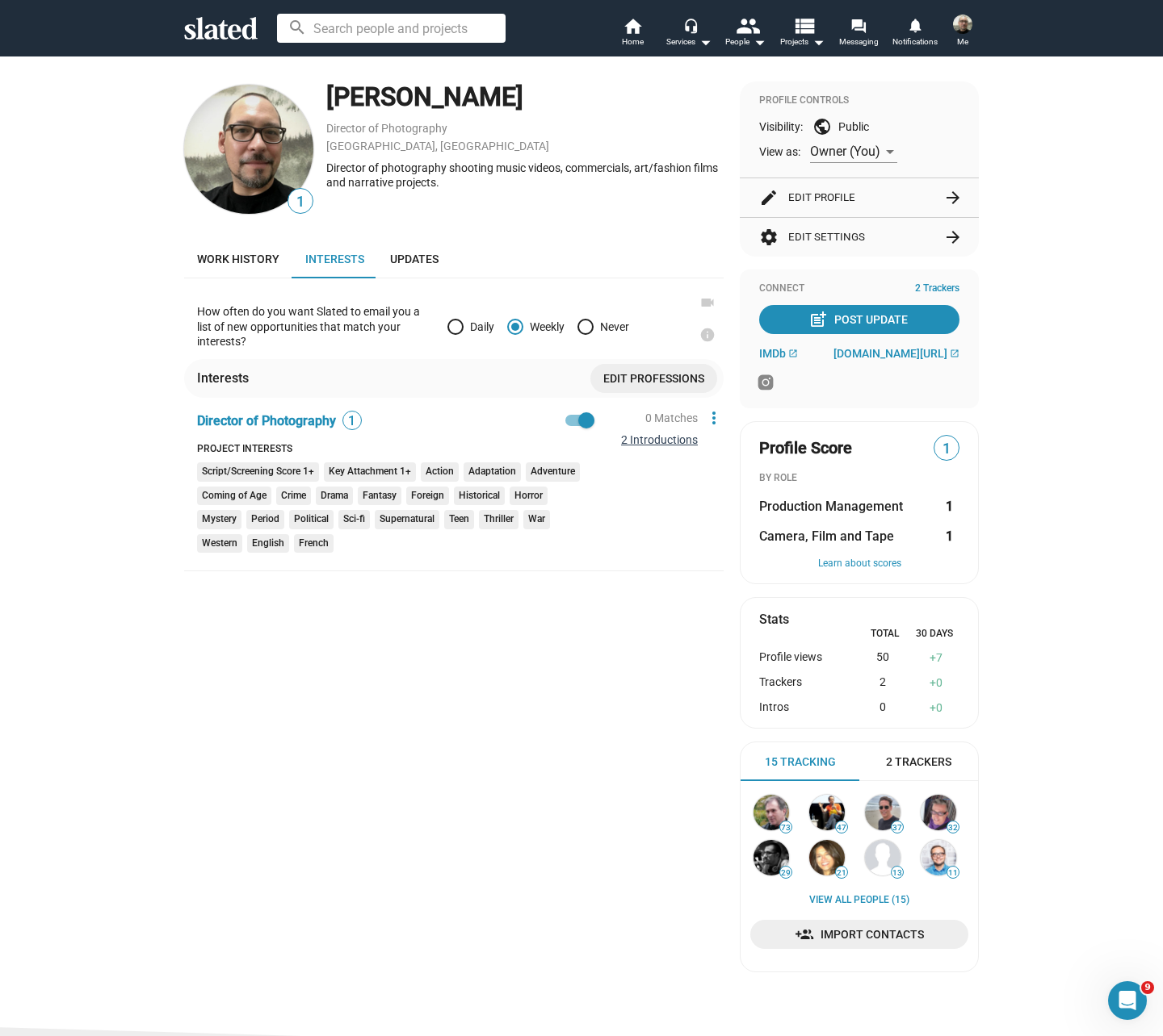
click at [668, 439] on link "2 Introductions" at bounding box center [659, 440] width 76 height 13
click at [201, 704] on div "1 [PERSON_NAME] Director of Photography [GEOGRAPHIC_DATA], [GEOGRAPHIC_DATA] Di…" at bounding box center [454, 533] width 539 height 904
click at [203, 702] on div "1 [PERSON_NAME] Director of Photography [GEOGRAPHIC_DATA], [GEOGRAPHIC_DATA] Di…" at bounding box center [454, 533] width 539 height 904
click at [482, 904] on div "1 [PERSON_NAME] Director of Photography [GEOGRAPHIC_DATA], [GEOGRAPHIC_DATA] Di…" at bounding box center [454, 533] width 539 height 904
